Goal: Entertainment & Leisure: Browse casually

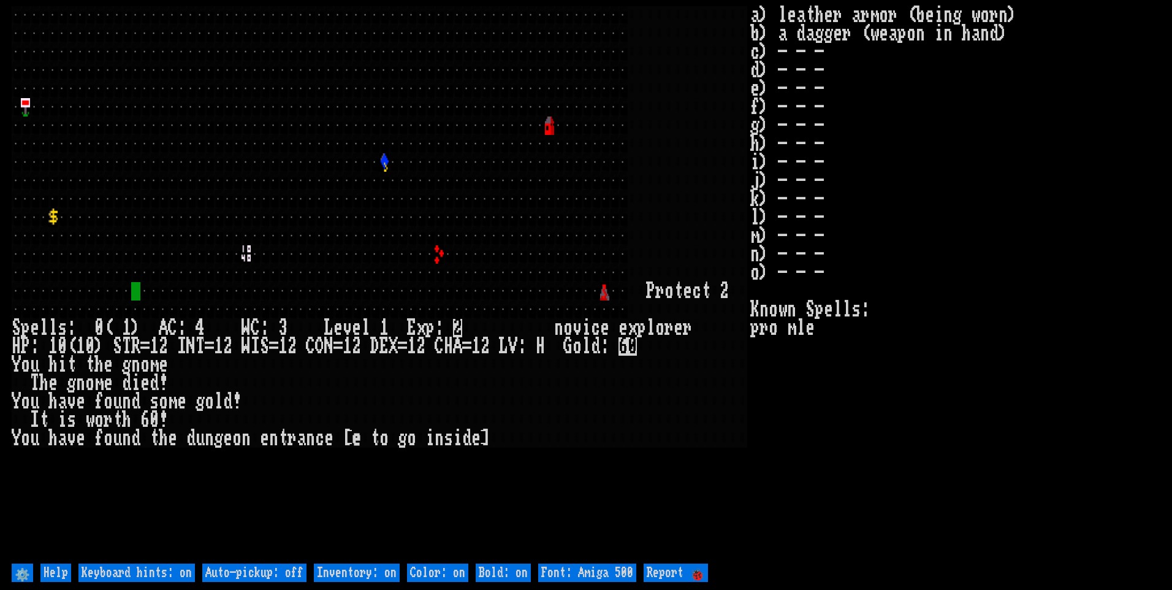
click at [283, 576] on off "Auto-pickup: off" at bounding box center [254, 572] width 104 height 18
type off "Auto-pickup: on"
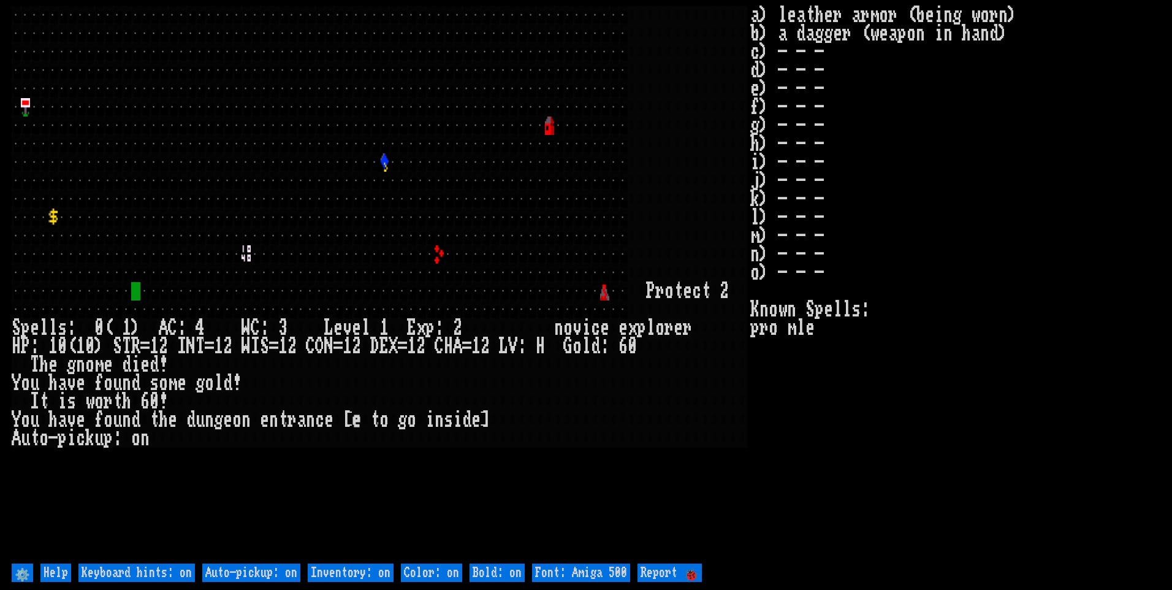
click at [340, 578] on on "Inventory: on" at bounding box center [351, 572] width 86 height 18
type on "Inventory: off"
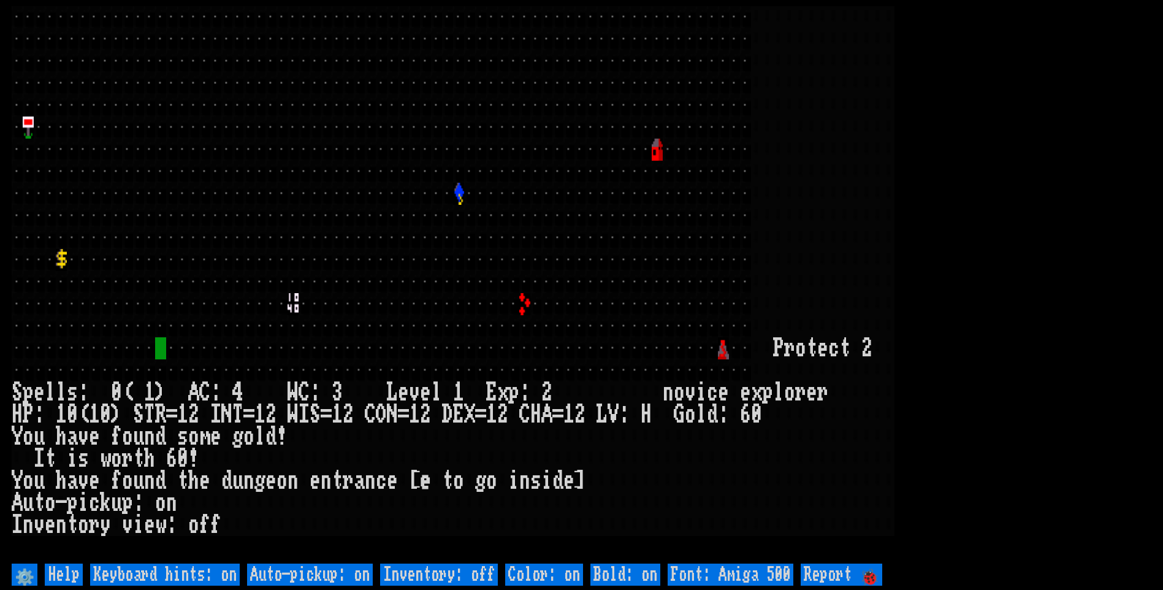
drag, startPoint x: 728, startPoint y: 572, endPoint x: 753, endPoint y: 574, distance: 25.3
click at [730, 572] on 500 "Font: Amiga 500" at bounding box center [731, 574] width 126 height 22
type 500 "Font: Amiga 1200"
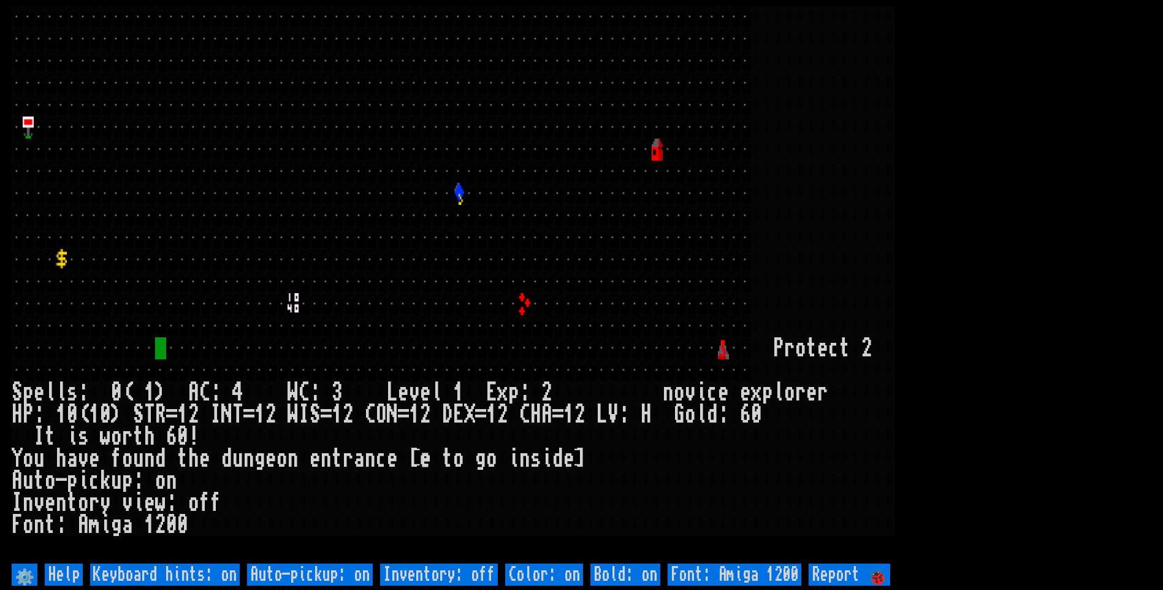
click at [1123, 196] on larn at bounding box center [582, 283] width 1140 height 554
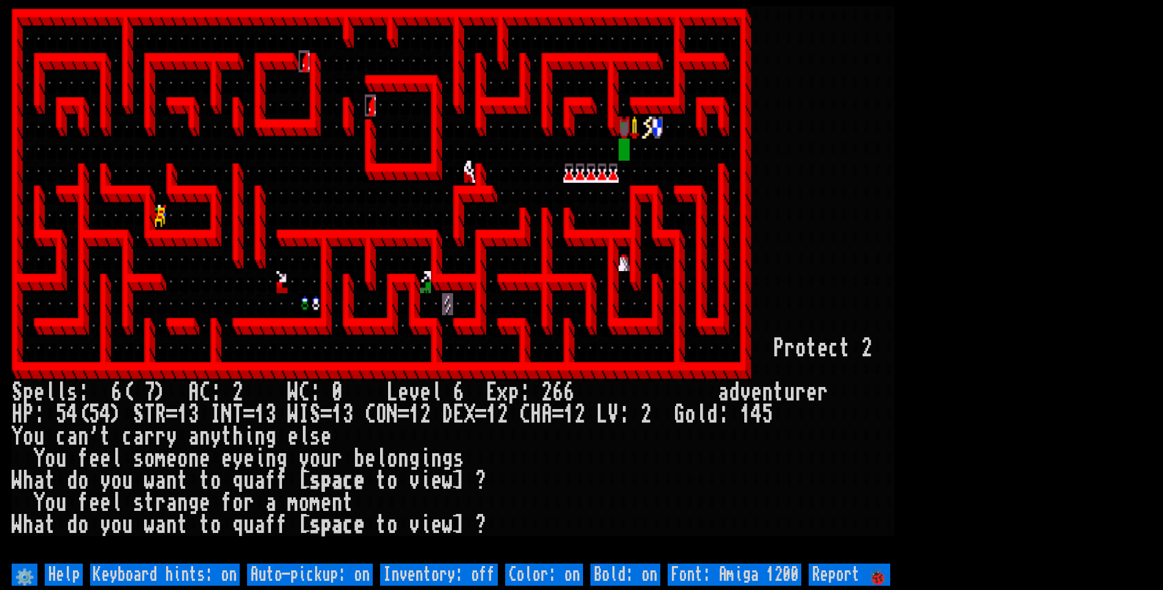
drag, startPoint x: 0, startPoint y: 0, endPoint x: 1018, endPoint y: 490, distance: 1129.8
click at [1023, 490] on larn at bounding box center [582, 283] width 1140 height 554
